Goal: Task Accomplishment & Management: Manage account settings

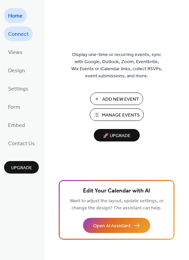
click at [28, 36] on link "Connect" at bounding box center [18, 33] width 29 height 15
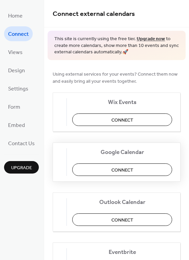
click at [130, 167] on span "Connect" at bounding box center [123, 170] width 22 height 7
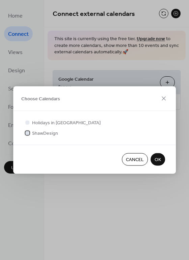
click at [28, 133] on div at bounding box center [27, 133] width 4 height 4
click at [158, 159] on span "OK" at bounding box center [158, 160] width 6 height 7
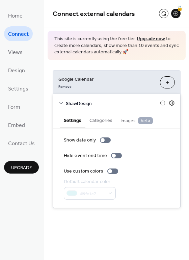
click at [106, 121] on button "Categories" at bounding box center [101, 120] width 31 height 16
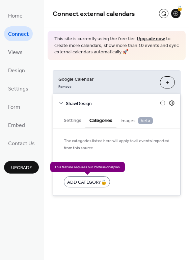
click at [95, 183] on div "Add Category 🔒" at bounding box center [87, 182] width 46 height 11
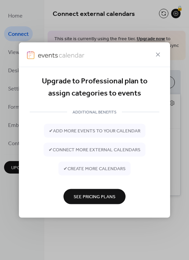
drag, startPoint x: 160, startPoint y: 55, endPoint x: 157, endPoint y: 60, distance: 5.1
click at [160, 55] on icon at bounding box center [158, 55] width 8 height 8
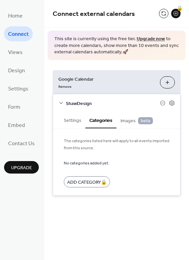
click at [129, 120] on span "Images beta" at bounding box center [137, 120] width 32 height 7
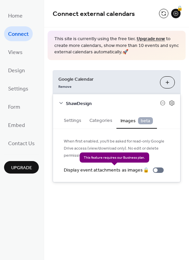
click at [156, 170] on div "Display event attachments as images 🔒" at bounding box center [115, 170] width 103 height 7
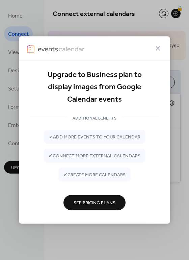
click at [158, 47] on icon at bounding box center [158, 48] width 8 height 8
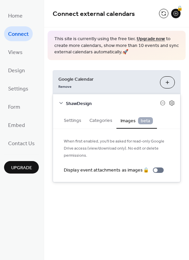
click at [75, 123] on button "Settings" at bounding box center [73, 120] width 26 height 16
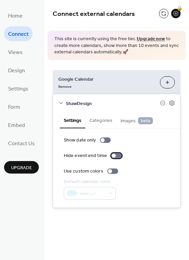
click at [114, 156] on div at bounding box center [116, 155] width 11 height 5
click at [115, 156] on div at bounding box center [116, 155] width 11 height 5
click at [114, 171] on div at bounding box center [113, 171] width 11 height 5
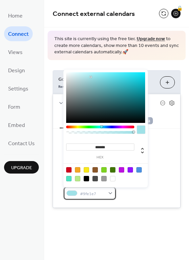
click at [111, 195] on div "#9fe1e7" at bounding box center [90, 193] width 52 height 13
click at [114, 178] on div at bounding box center [112, 178] width 5 height 5
type input "*******"
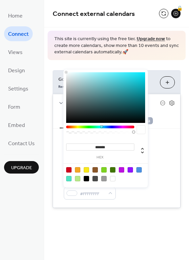
click at [113, 179] on div at bounding box center [112, 178] width 5 height 5
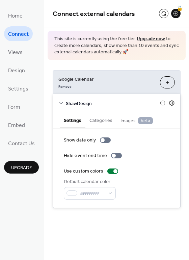
click at [165, 231] on div "Connect external calendars 🔒 This site is currently using the free tier. Upgrad…" at bounding box center [116, 130] width 145 height 260
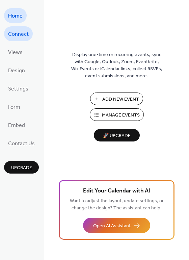
click at [15, 37] on span "Connect" at bounding box center [18, 34] width 21 height 11
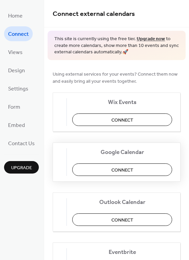
click at [138, 170] on button "Connect" at bounding box center [122, 170] width 100 height 13
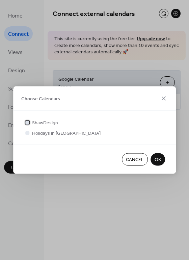
click at [28, 122] on div at bounding box center [27, 122] width 4 height 4
click at [159, 160] on span "OK" at bounding box center [158, 160] width 6 height 7
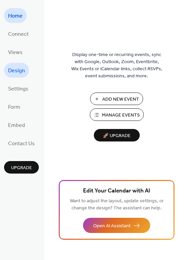
drag, startPoint x: 19, startPoint y: 70, endPoint x: 16, endPoint y: 72, distance: 3.9
click at [19, 70] on span "Design" at bounding box center [16, 71] width 17 height 11
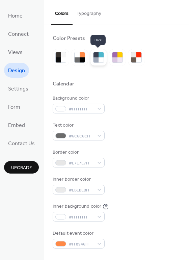
click at [98, 58] on div at bounding box center [96, 59] width 5 height 5
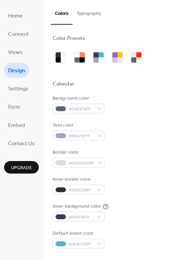
scroll to position [8, 0]
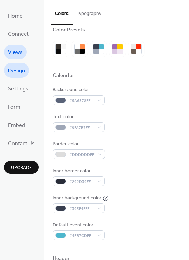
click at [20, 51] on span "Views" at bounding box center [15, 52] width 15 height 11
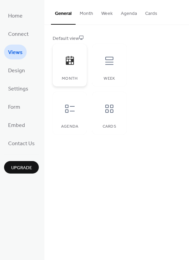
click at [66, 69] on div at bounding box center [70, 61] width 20 height 20
click at [112, 118] on div at bounding box center [109, 109] width 20 height 20
click at [77, 114] on div at bounding box center [70, 109] width 20 height 20
click at [72, 67] on div at bounding box center [70, 61] width 20 height 20
click at [82, 14] on button "Month" at bounding box center [87, 12] width 22 height 24
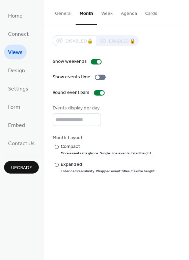
click at [134, 99] on div "Show weekends Show events time Round event bars Events display per day * Month …" at bounding box center [117, 116] width 128 height 116
click at [64, 148] on div "Compact" at bounding box center [106, 146] width 90 height 7
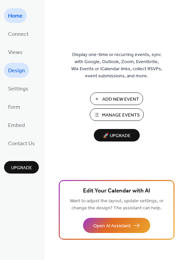
click at [20, 73] on span "Design" at bounding box center [16, 71] width 17 height 11
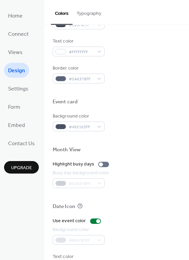
scroll to position [290, 0]
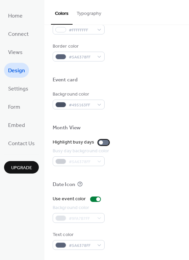
click at [105, 142] on div at bounding box center [103, 142] width 11 height 5
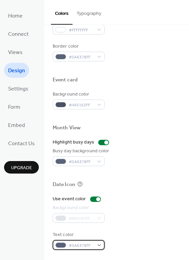
click at [98, 245] on div "#5A6378FF" at bounding box center [79, 245] width 52 height 10
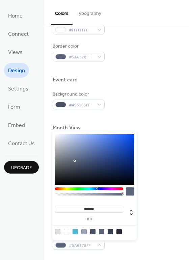
click at [85, 231] on div at bounding box center [84, 231] width 5 height 5
type input "*******"
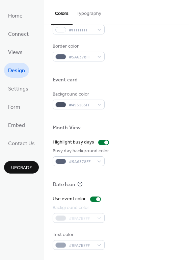
click at [87, 12] on button "Typography" at bounding box center [89, 12] width 33 height 24
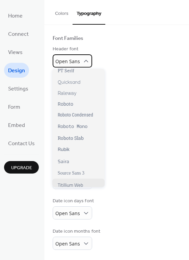
scroll to position [499, 0]
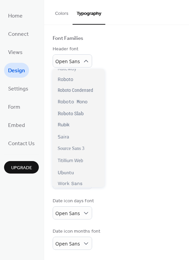
click at [145, 81] on div "Week days font Open Sans" at bounding box center [117, 87] width 128 height 22
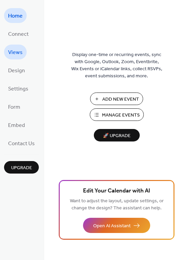
click at [15, 54] on span "Views" at bounding box center [15, 52] width 15 height 11
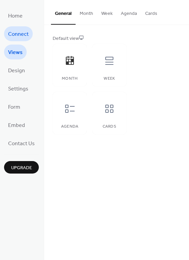
click at [17, 35] on span "Connect" at bounding box center [18, 34] width 21 height 11
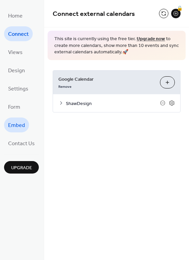
click at [25, 127] on link "Embed" at bounding box center [16, 125] width 25 height 15
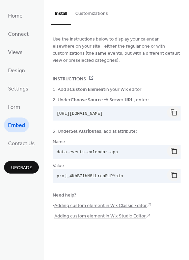
click at [26, 107] on ul "Home Connect Views Design Settings Form Embed Contact Us" at bounding box center [21, 79] width 35 height 143
click at [15, 106] on span "Form" at bounding box center [14, 107] width 12 height 11
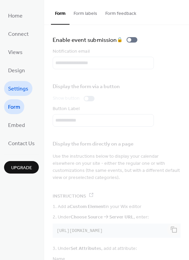
click at [20, 85] on span "Settings" at bounding box center [18, 89] width 20 height 11
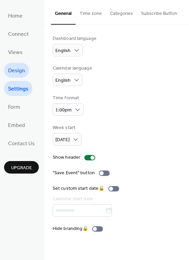
click at [27, 70] on link "Design" at bounding box center [16, 70] width 25 height 15
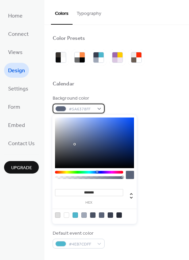
click at [100, 109] on div "#5A6378FF" at bounding box center [79, 109] width 52 height 10
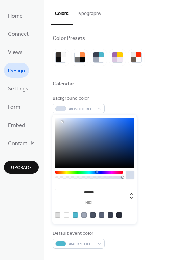
drag, startPoint x: 61, startPoint y: 128, endPoint x: 62, endPoint y: 122, distance: 6.2
click at [62, 122] on div at bounding box center [94, 143] width 79 height 51
click at [58, 215] on div at bounding box center [57, 215] width 5 height 5
type input "*******"
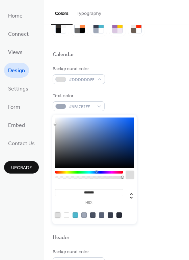
scroll to position [28, 0]
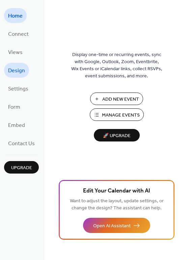
click at [21, 70] on span "Design" at bounding box center [16, 71] width 17 height 11
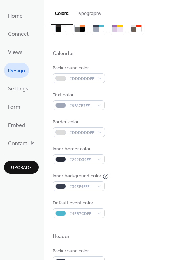
scroll to position [31, 0]
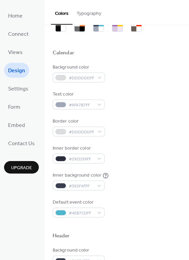
click at [97, 23] on button "Typography" at bounding box center [89, 12] width 33 height 24
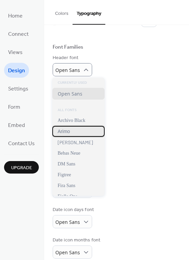
click at [71, 132] on div "Arimo" at bounding box center [78, 131] width 52 height 11
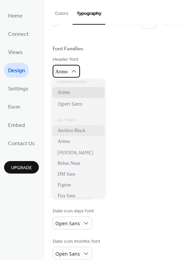
scroll to position [2, 0]
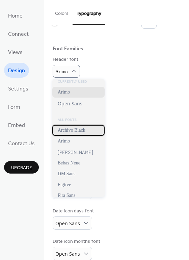
click at [85, 131] on span "Archivo Black" at bounding box center [72, 130] width 28 height 5
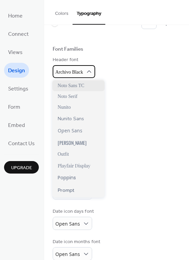
scroll to position [337, 0]
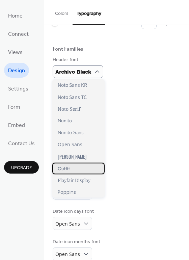
click at [66, 169] on span "Outfit" at bounding box center [64, 169] width 12 height 6
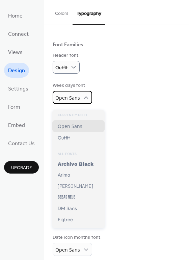
scroll to position [40, 0]
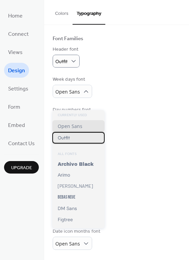
click at [84, 134] on div "Outfit" at bounding box center [78, 137] width 52 height 11
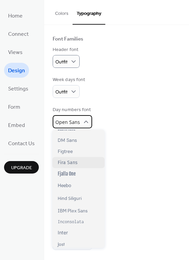
scroll to position [89, 0]
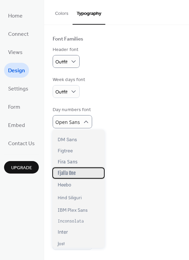
click at [77, 175] on div "Fjalla One" at bounding box center [78, 173] width 52 height 11
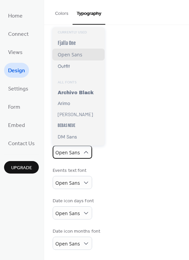
scroll to position [39, 0]
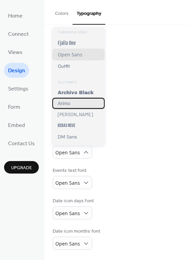
click at [85, 108] on div "Arimo" at bounding box center [78, 103] width 52 height 11
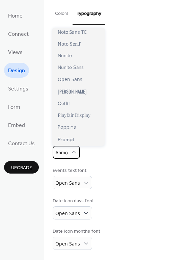
scroll to position [401, 0]
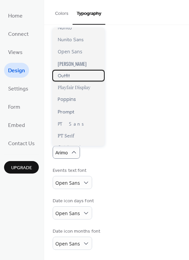
click at [89, 78] on div "Outfit" at bounding box center [78, 75] width 52 height 11
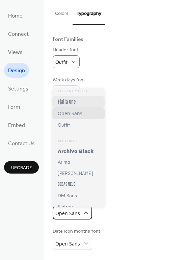
scroll to position [4, 0]
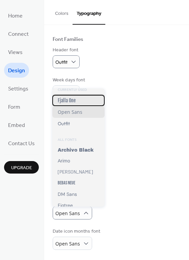
click at [75, 101] on div "Fjalla One" at bounding box center [78, 100] width 52 height 11
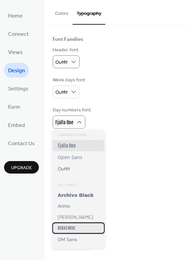
click at [78, 226] on div "Bebas Neue" at bounding box center [78, 228] width 52 height 11
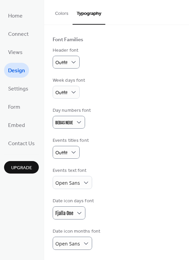
click at [151, 220] on div "Base Font Size * px Font Families Header font Outfit Week days font Outfit Day …" at bounding box center [117, 124] width 128 height 254
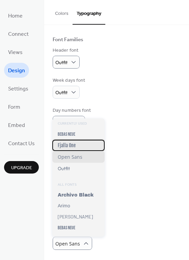
click at [80, 146] on div "Fjalla One" at bounding box center [78, 145] width 52 height 11
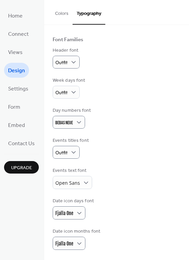
click at [65, 15] on button "Colors" at bounding box center [62, 12] width 22 height 24
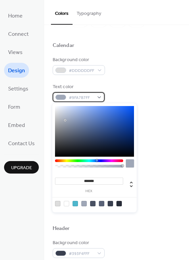
click at [100, 97] on div "#9FA7B7FF" at bounding box center [79, 97] width 52 height 10
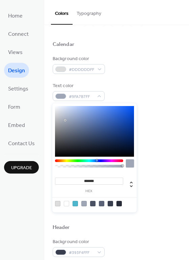
click at [130, 98] on div "Text color #9FA7B7FF" at bounding box center [117, 92] width 128 height 19
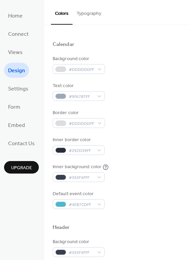
scroll to position [40, 0]
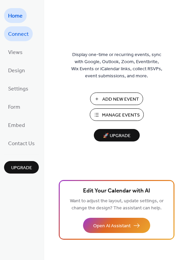
click at [11, 32] on span "Connect" at bounding box center [18, 34] width 21 height 11
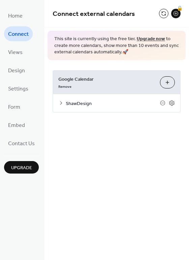
click at [59, 102] on icon at bounding box center [61, 102] width 5 height 5
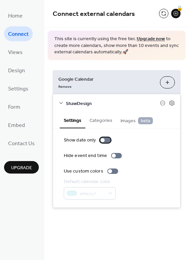
click at [106, 140] on div at bounding box center [105, 140] width 11 height 5
click at [102, 120] on button "Categories" at bounding box center [101, 120] width 31 height 16
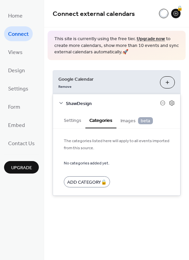
click at [73, 121] on button "Settings" at bounding box center [73, 120] width 26 height 16
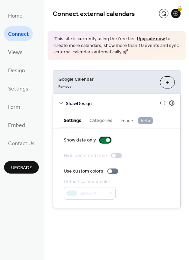
click at [100, 140] on div at bounding box center [105, 140] width 11 height 5
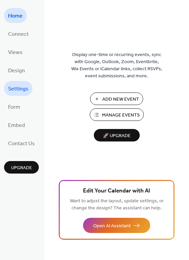
click at [22, 93] on span "Settings" at bounding box center [18, 89] width 20 height 11
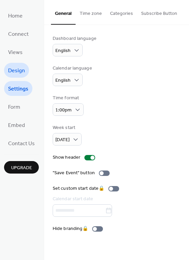
click at [20, 74] on span "Design" at bounding box center [16, 71] width 17 height 11
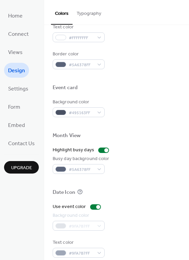
scroll to position [290, 0]
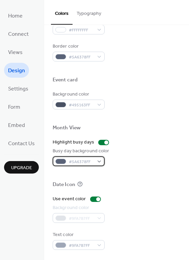
click at [98, 163] on div "#5A6378FF" at bounding box center [79, 162] width 52 height 10
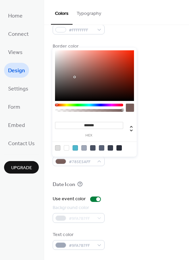
click at [56, 105] on div at bounding box center [89, 105] width 68 height 3
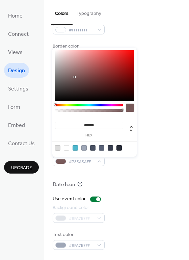
click at [53, 105] on div "******* hex" at bounding box center [94, 102] width 85 height 109
drag, startPoint x: 108, startPoint y: 105, endPoint x: 126, endPoint y: 106, distance: 18.0
click at [126, 106] on div at bounding box center [94, 109] width 79 height 11
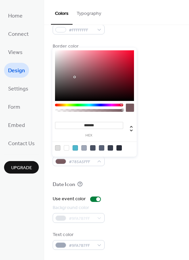
type input "*******"
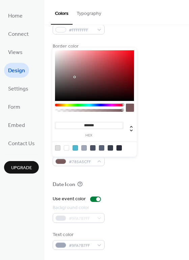
click at [123, 105] on div at bounding box center [89, 105] width 68 height 3
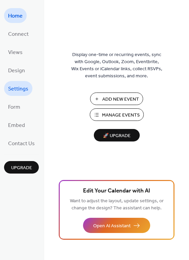
click at [16, 89] on span "Settings" at bounding box center [18, 89] width 20 height 11
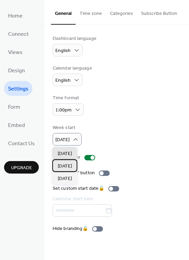
click at [72, 165] on span "[DATE]" at bounding box center [65, 166] width 14 height 7
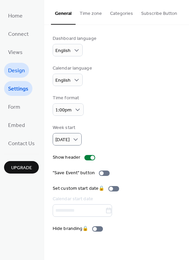
click at [25, 73] on link "Design" at bounding box center [16, 70] width 25 height 15
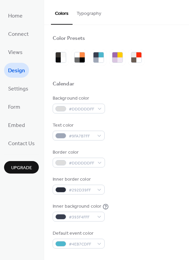
scroll to position [0, 0]
click at [85, 15] on button "Typography" at bounding box center [89, 12] width 33 height 24
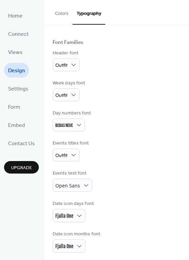
scroll to position [39, 0]
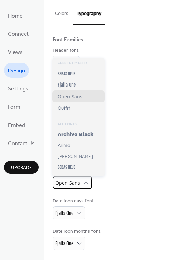
click at [84, 184] on icon at bounding box center [86, 183] width 7 height 7
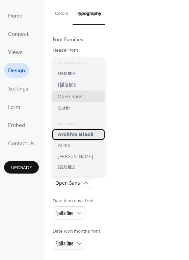
click at [85, 135] on span "Archivo Black" at bounding box center [76, 134] width 36 height 5
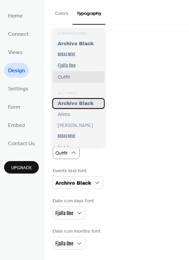
click at [78, 102] on span "Archivo Black" at bounding box center [76, 103] width 36 height 5
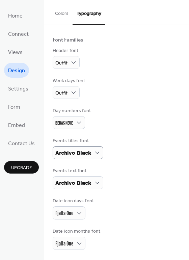
scroll to position [38, 0]
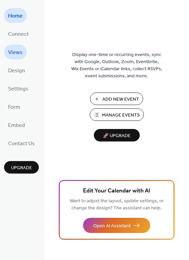
click at [18, 55] on span "Views" at bounding box center [15, 52] width 15 height 11
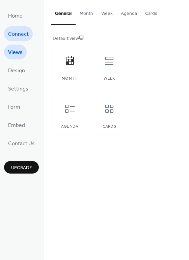
click at [19, 33] on span "Connect" at bounding box center [18, 34] width 21 height 11
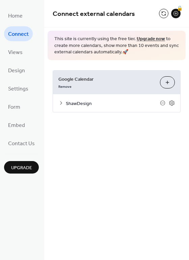
click at [60, 103] on icon at bounding box center [61, 102] width 5 height 5
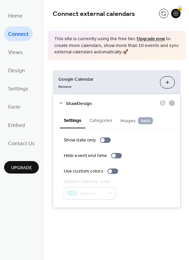
click at [100, 120] on button "Categories" at bounding box center [101, 120] width 31 height 16
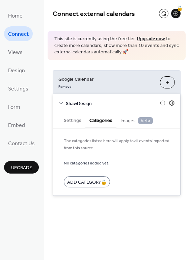
click at [80, 119] on button "Settings" at bounding box center [73, 120] width 26 height 16
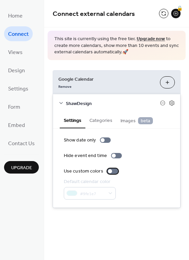
click at [111, 171] on div at bounding box center [113, 171] width 11 height 5
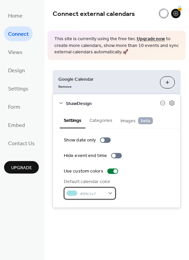
click at [108, 193] on div "#9fe1e7" at bounding box center [90, 193] width 52 height 13
click at [164, 157] on div "Hide event end time" at bounding box center [117, 156] width 106 height 7
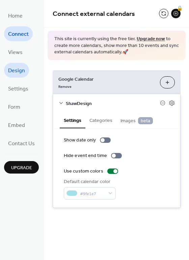
click at [17, 72] on span "Design" at bounding box center [16, 71] width 17 height 11
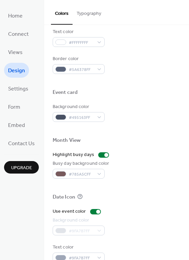
scroll to position [280, 0]
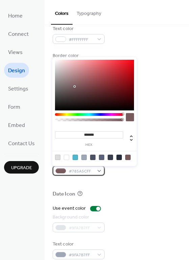
click at [98, 170] on div "#785A5CFF" at bounding box center [79, 171] width 52 height 10
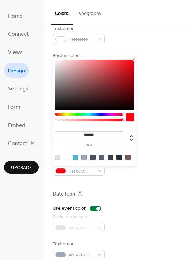
drag, startPoint x: 121, startPoint y: 73, endPoint x: 143, endPoint y: 57, distance: 27.4
click at [143, 56] on body "Home Connect Views Design Settings Form Embed Contact Us Upgrade Design Upgrade…" at bounding box center [94, 130] width 189 height 260
type input "*******"
drag, startPoint x: 128, startPoint y: 82, endPoint x: 136, endPoint y: 82, distance: 8.1
click at [136, 82] on div "******* hex" at bounding box center [94, 111] width 85 height 109
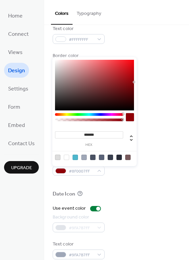
scroll to position [290, 0]
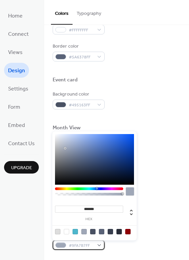
click at [100, 245] on div "#9FA7B7FF" at bounding box center [79, 245] width 52 height 10
click at [65, 231] on div at bounding box center [66, 231] width 5 height 5
type input "*******"
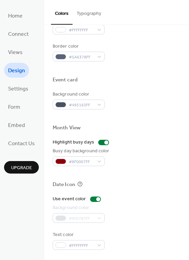
click at [144, 180] on div at bounding box center [117, 173] width 128 height 15
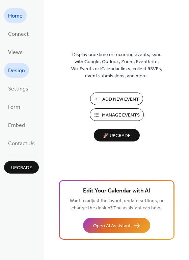
click at [21, 71] on span "Design" at bounding box center [16, 71] width 17 height 11
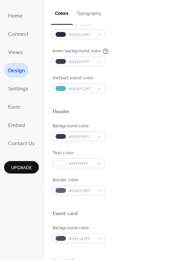
scroll to position [290, 0]
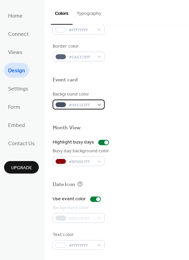
click at [99, 106] on div "#495163FF" at bounding box center [79, 105] width 52 height 10
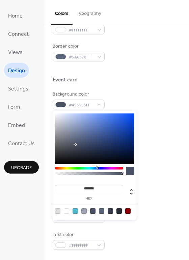
click at [60, 127] on div at bounding box center [94, 139] width 79 height 51
click at [119, 121] on div at bounding box center [94, 139] width 79 height 51
drag, startPoint x: 119, startPoint y: 121, endPoint x: 139, endPoint y: 115, distance: 21.6
click at [139, 115] on body "Home Connect Views Design Settings Form Embed Contact Us Upgrade Design Upgrade…" at bounding box center [94, 130] width 189 height 260
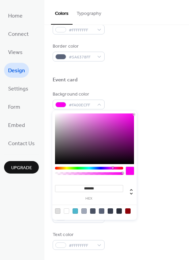
drag, startPoint x: 97, startPoint y: 168, endPoint x: 112, endPoint y: 169, distance: 15.2
click at [112, 169] on div at bounding box center [113, 168] width 2 height 2
type input "*******"
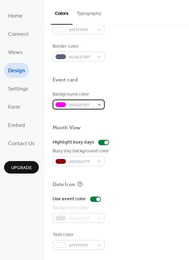
click at [99, 105] on div "#FA00F3FF" at bounding box center [79, 105] width 52 height 10
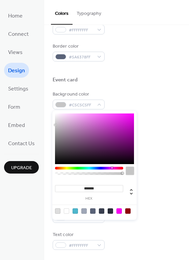
type input "*******"
drag, startPoint x: 58, startPoint y: 120, endPoint x: 56, endPoint y: 123, distance: 3.9
click at [53, 125] on div "******* hex" at bounding box center [94, 165] width 85 height 109
click at [174, 201] on div "Use event color" at bounding box center [117, 199] width 128 height 7
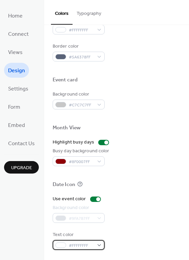
click at [98, 246] on div "#FFFFFFFF" at bounding box center [79, 245] width 52 height 10
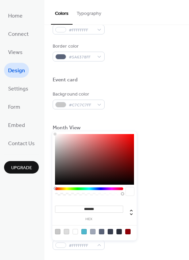
click at [76, 232] on div at bounding box center [75, 231] width 5 height 5
click at [164, 231] on div "Use event color Background color #9FA7B7FF Text color #FFFFFFFF" at bounding box center [117, 223] width 128 height 54
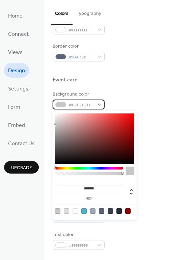
click at [101, 104] on div "#C7C7C7FF" at bounding box center [79, 105] width 52 height 10
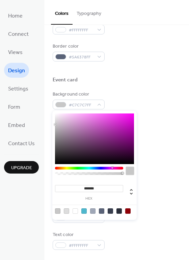
drag, startPoint x: 56, startPoint y: 168, endPoint x: 112, endPoint y: 168, distance: 55.8
click at [112, 168] on div at bounding box center [113, 168] width 2 height 2
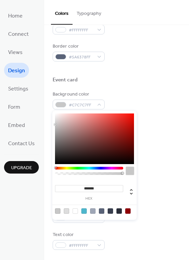
drag, startPoint x: 112, startPoint y: 168, endPoint x: 52, endPoint y: 162, distance: 59.9
click at [52, 168] on body "Home Connect Views Design Settings Form Embed Contact Us Upgrade Design Upgrade…" at bounding box center [94, 130] width 189 height 260
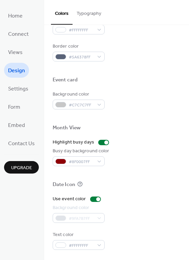
click at [129, 74] on div at bounding box center [117, 69] width 128 height 15
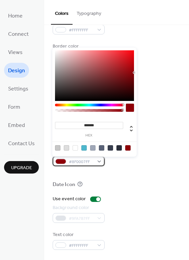
click at [100, 162] on div "#8F0007FF" at bounding box center [79, 162] width 52 height 10
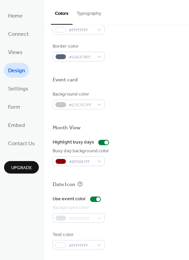
click at [126, 167] on div at bounding box center [117, 173] width 128 height 15
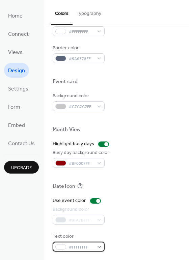
click at [99, 247] on div "#FFFFFFFF" at bounding box center [79, 247] width 52 height 10
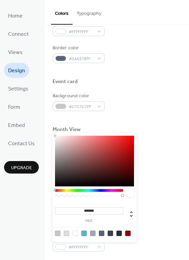
type input "***"
drag, startPoint x: 122, startPoint y: 195, endPoint x: 50, endPoint y: 195, distance: 72.7
click at [50, 195] on body "Home Connect Views Design Settings Form Embed Contact Us Upgrade Design Upgrade…" at bounding box center [94, 130] width 189 height 260
type input "*"
drag, startPoint x: 58, startPoint y: 195, endPoint x: 165, endPoint y: 195, distance: 106.9
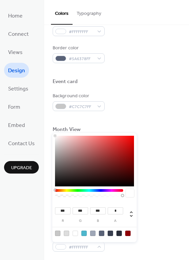
click at [165, 195] on body "Home Connect Views Design Settings Form Embed Contact Us Upgrade Design Upgrade…" at bounding box center [94, 130] width 189 height 260
click at [136, 197] on div "*** r *** g *** b * a" at bounding box center [94, 187] width 85 height 109
click at [131, 193] on div at bounding box center [130, 193] width 8 height 8
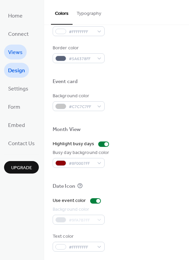
click at [22, 52] on link "Views" at bounding box center [15, 52] width 23 height 15
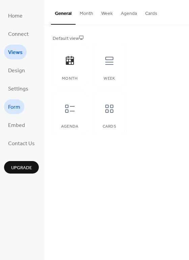
click at [15, 103] on span "Form" at bounding box center [14, 107] width 12 height 11
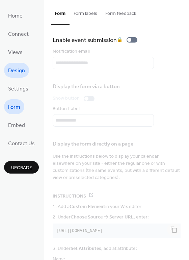
click at [21, 76] on link "Design" at bounding box center [16, 70] width 25 height 15
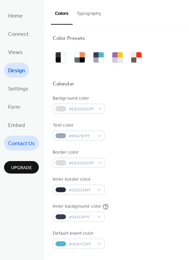
click at [26, 143] on span "Contact Us" at bounding box center [21, 144] width 27 height 11
